Goal: Use online tool/utility: Utilize a website feature to perform a specific function

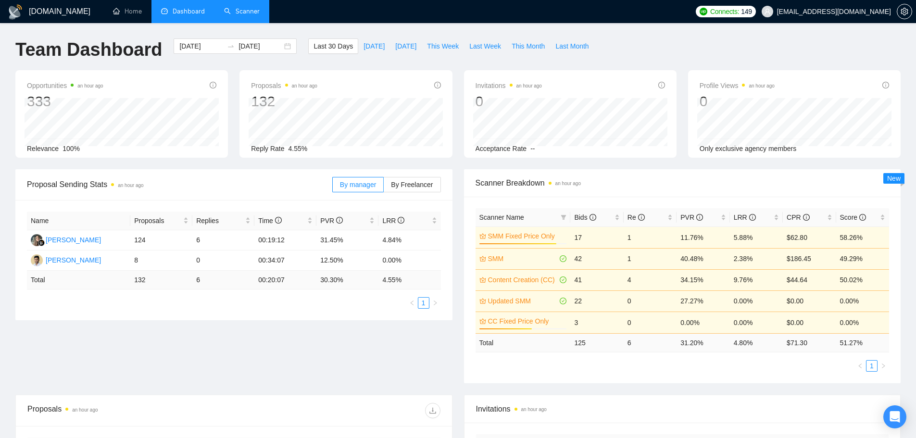
click at [232, 15] on link "Scanner" at bounding box center [242, 11] width 36 height 8
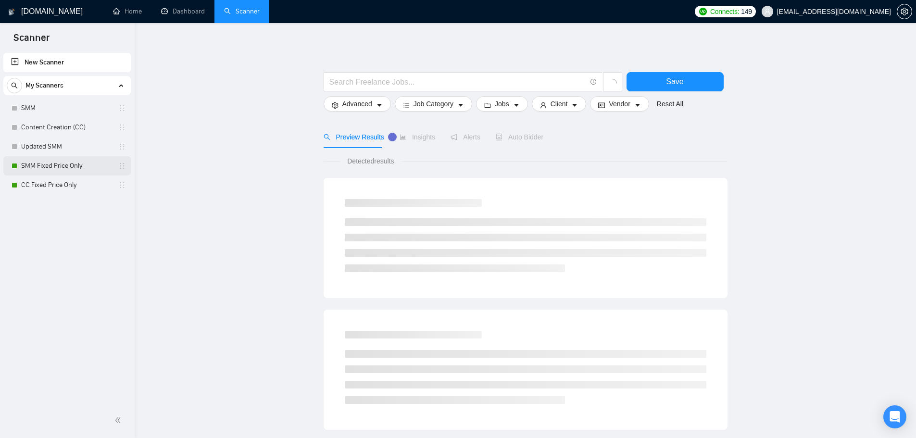
click at [44, 168] on link "SMM Fixed Price Only" at bounding box center [66, 165] width 91 height 19
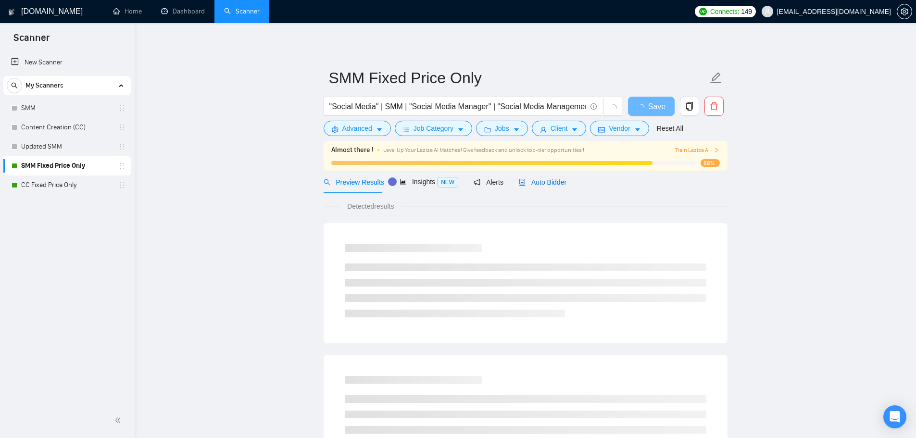
click at [555, 178] on span "Auto Bidder" at bounding box center [543, 182] width 48 height 8
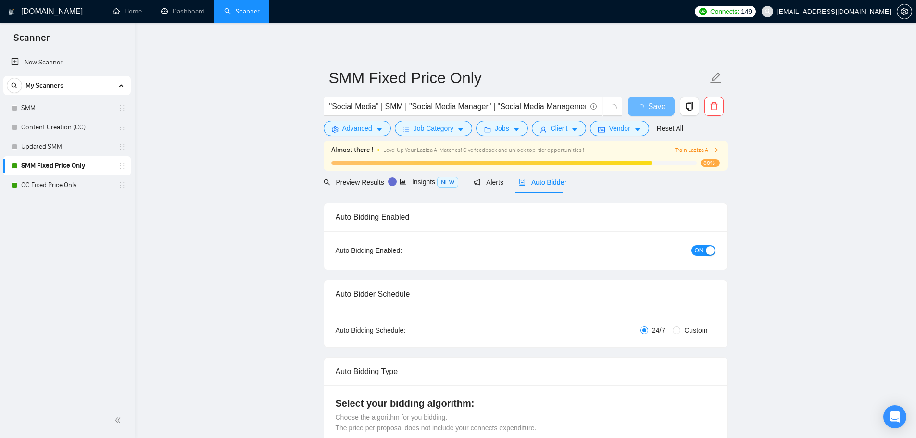
checkbox input "true"
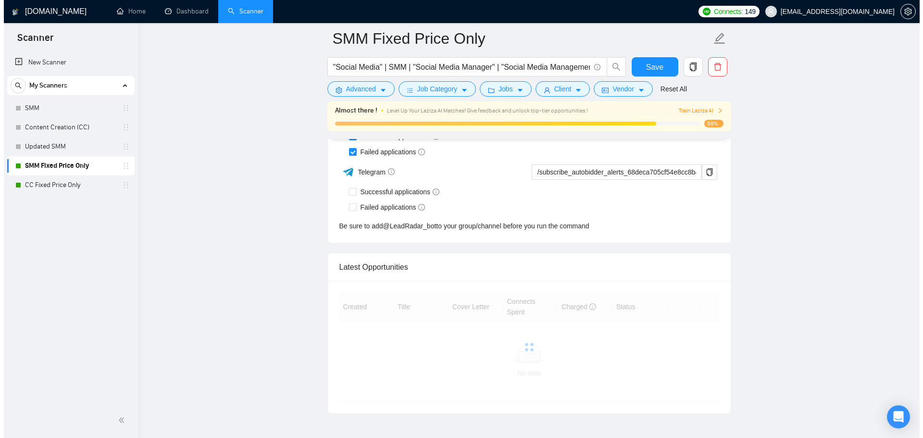
scroll to position [2522, 0]
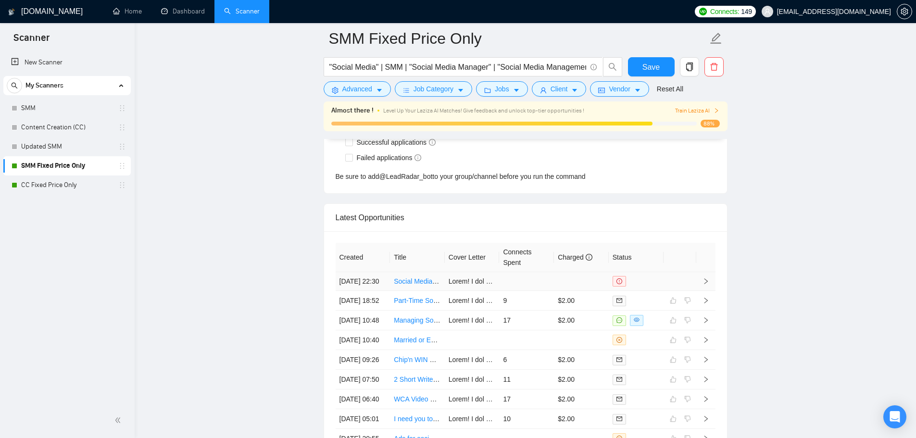
click at [544, 280] on td at bounding box center [526, 281] width 55 height 19
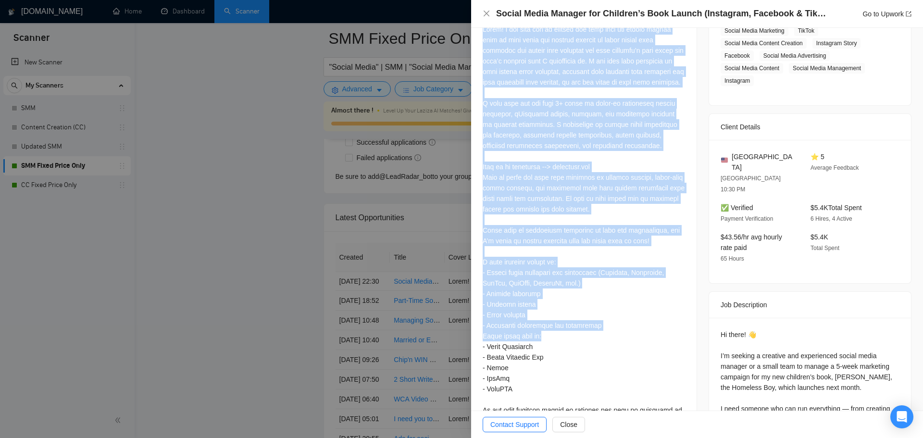
scroll to position [295, 0]
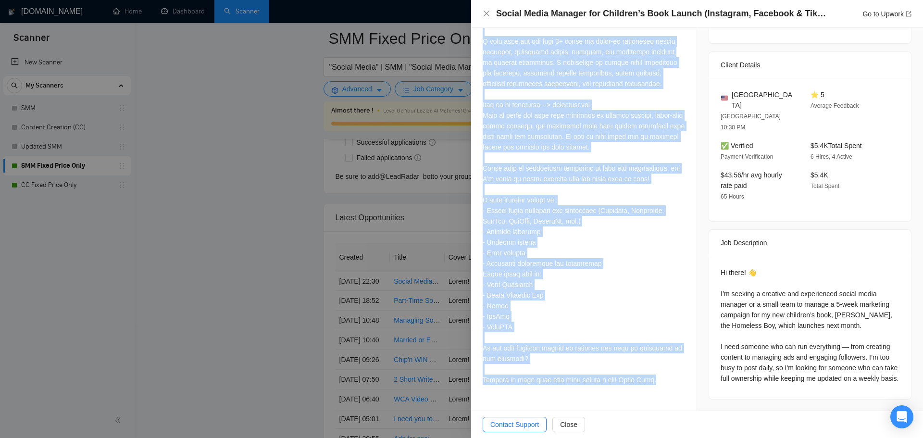
drag, startPoint x: 483, startPoint y: 262, endPoint x: 651, endPoint y: 399, distance: 216.7
click at [651, 389] on div at bounding box center [584, 175] width 202 height 427
copy div "Lorem! I dol sita con’ad elitsed doe temp inci utl etdolo magnaa enim ad mini v…"
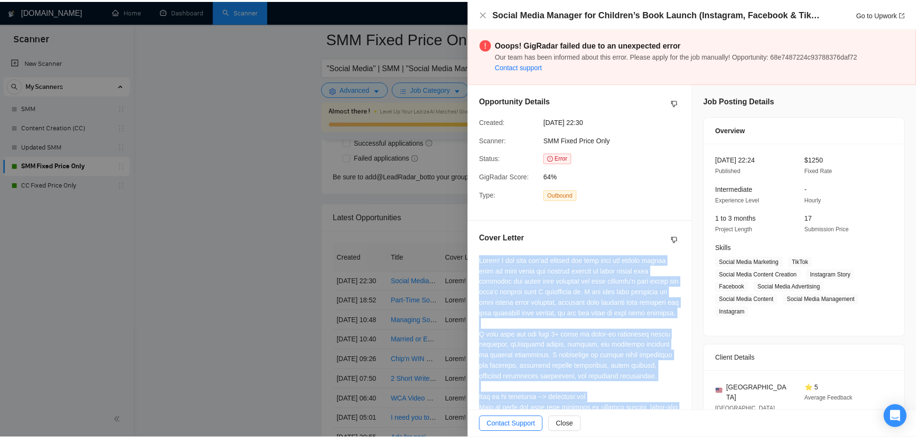
scroll to position [0, 0]
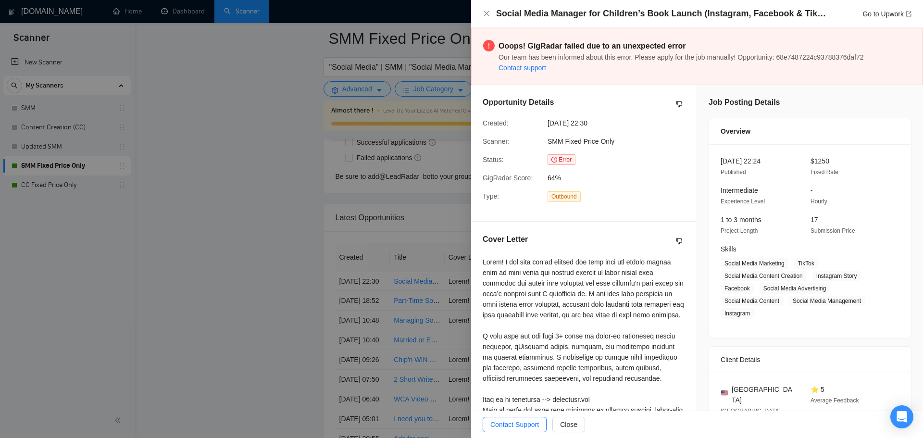
click at [283, 184] on div at bounding box center [461, 219] width 923 height 438
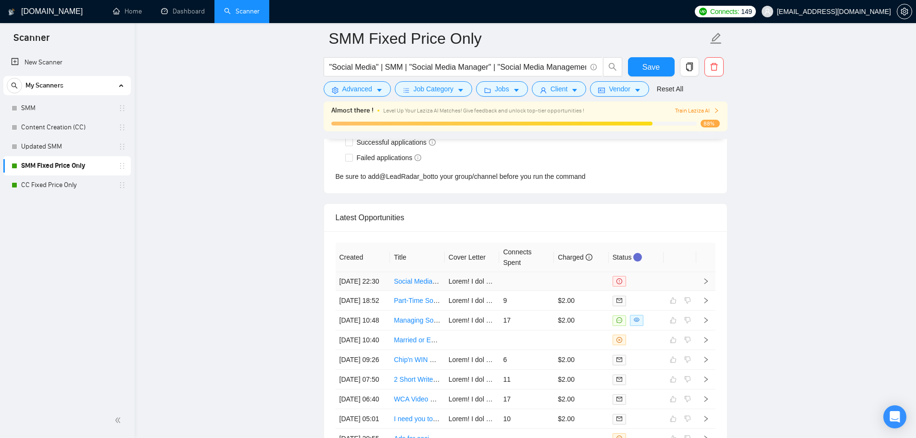
click at [422, 285] on link "Social Media Manager for Children’s Book Launch (Instagram, Facebook & TikTok)" at bounding box center [517, 281] width 247 height 8
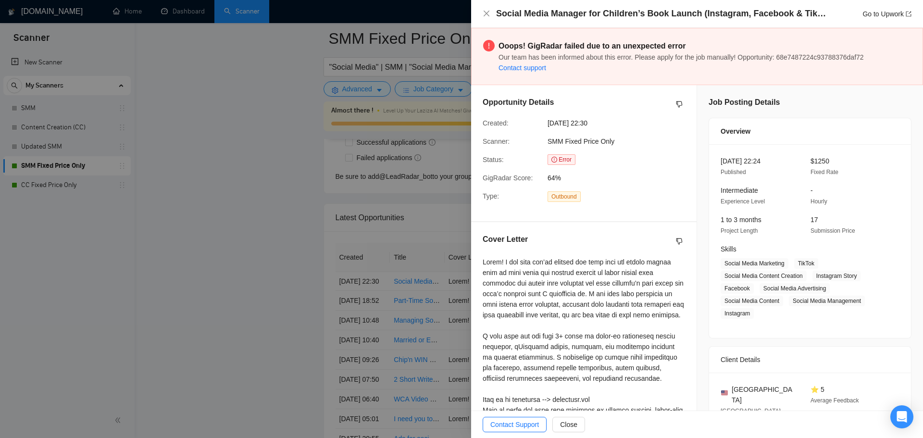
click at [230, 194] on div at bounding box center [461, 219] width 923 height 438
